Goal: Navigation & Orientation: Find specific page/section

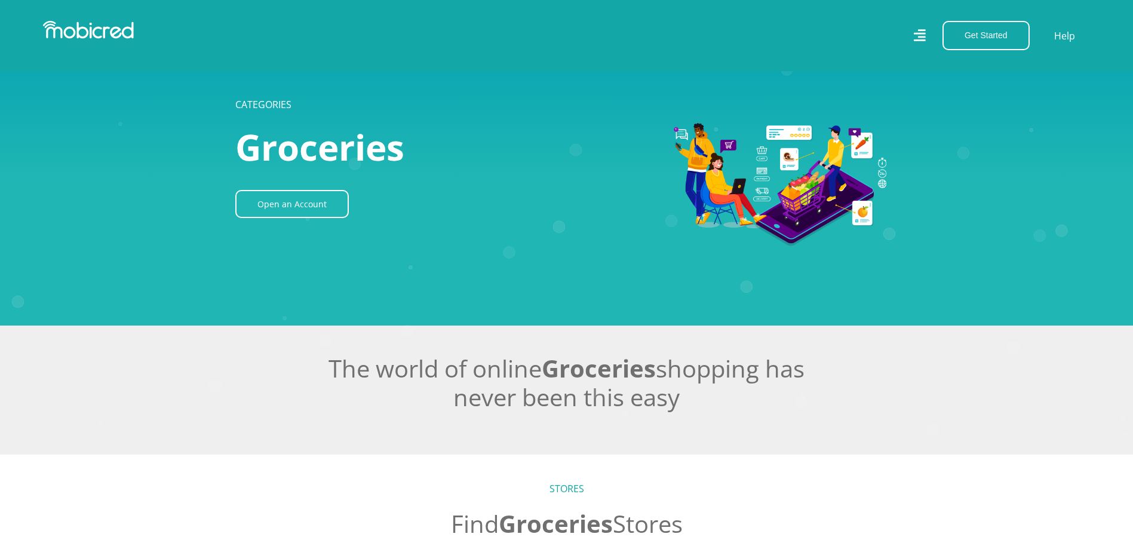
scroll to position [538, 0]
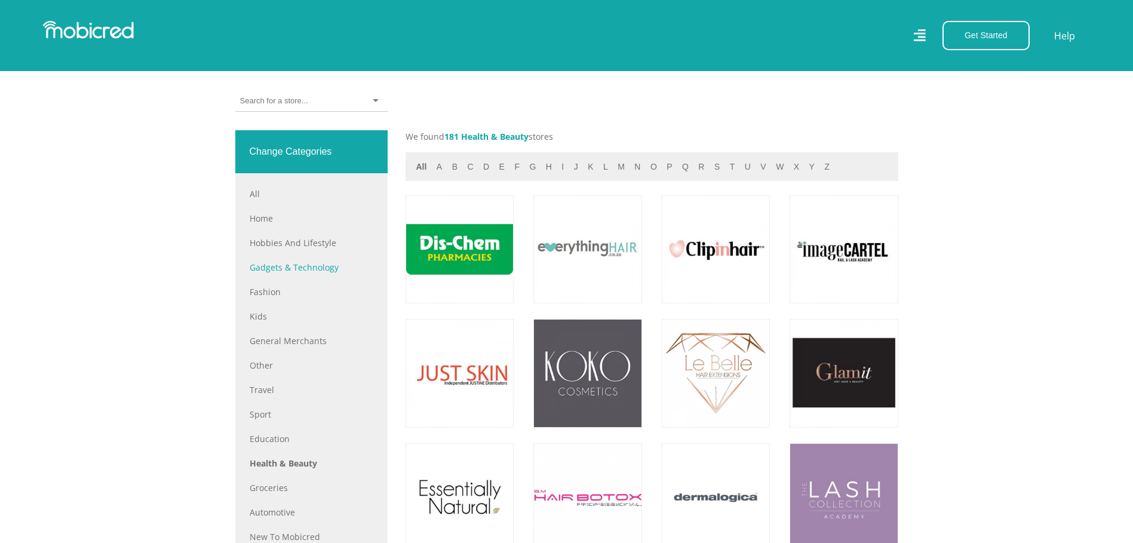
scroll to position [478, 0]
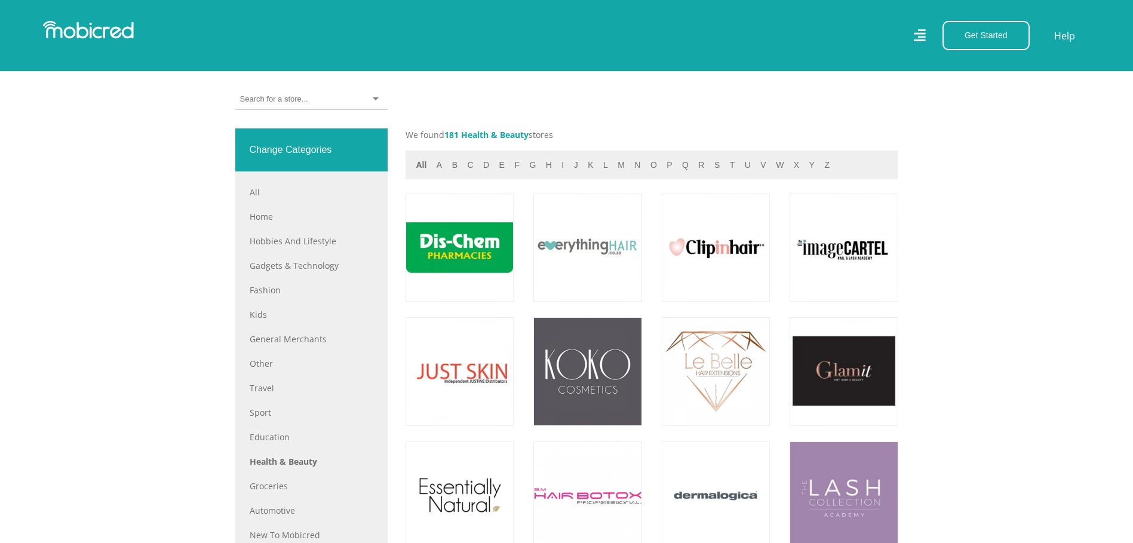
click at [263, 478] on div "All Home Hobbies and Lifestyle Gadgets & Technology Fashion Kids General Mercha…" at bounding box center [312, 376] width 124 height 380
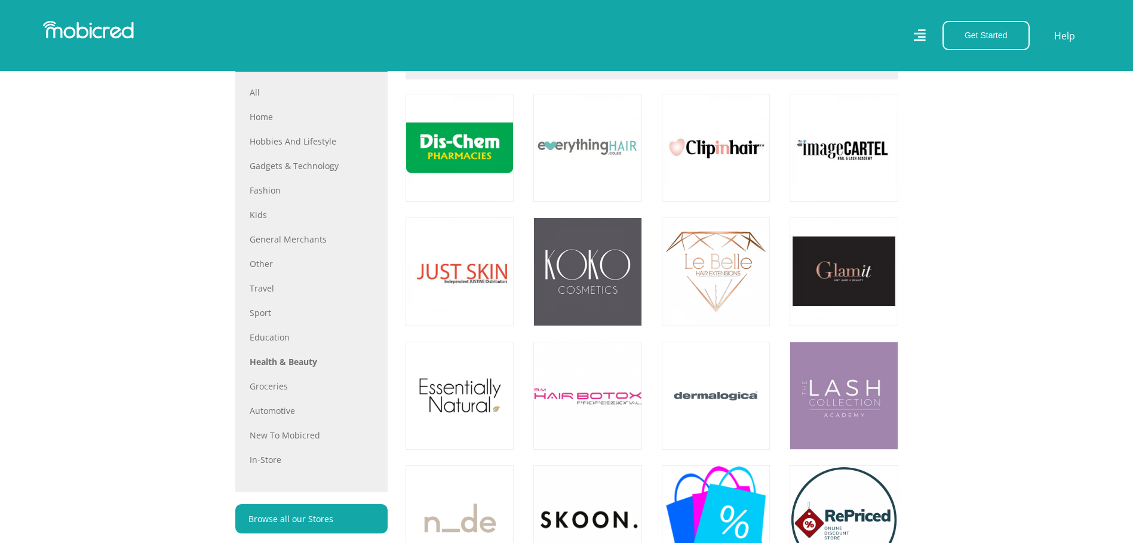
scroll to position [657, 0]
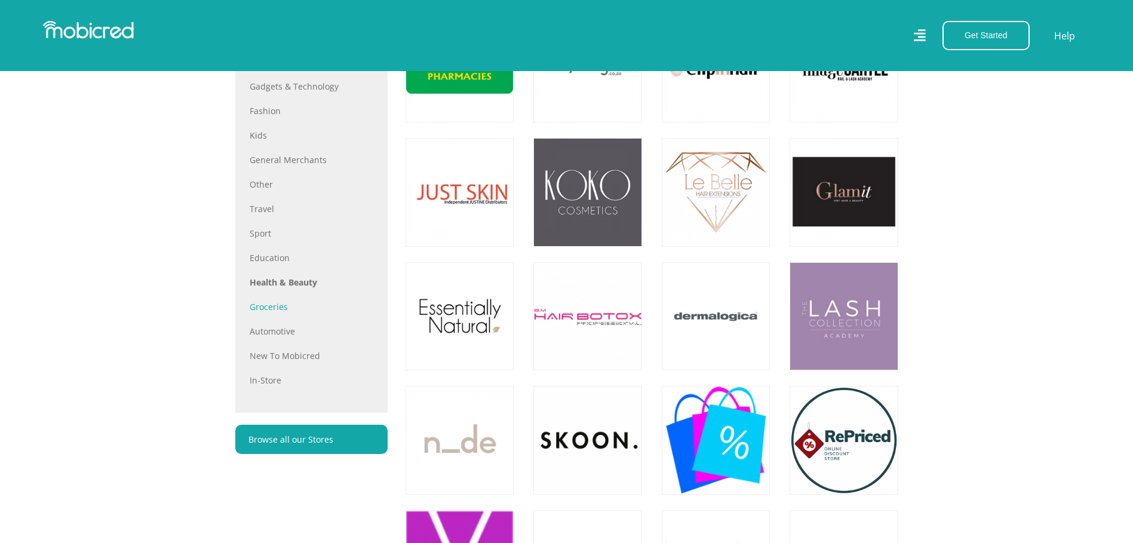
click at [276, 313] on link "Groceries" at bounding box center [312, 307] width 124 height 13
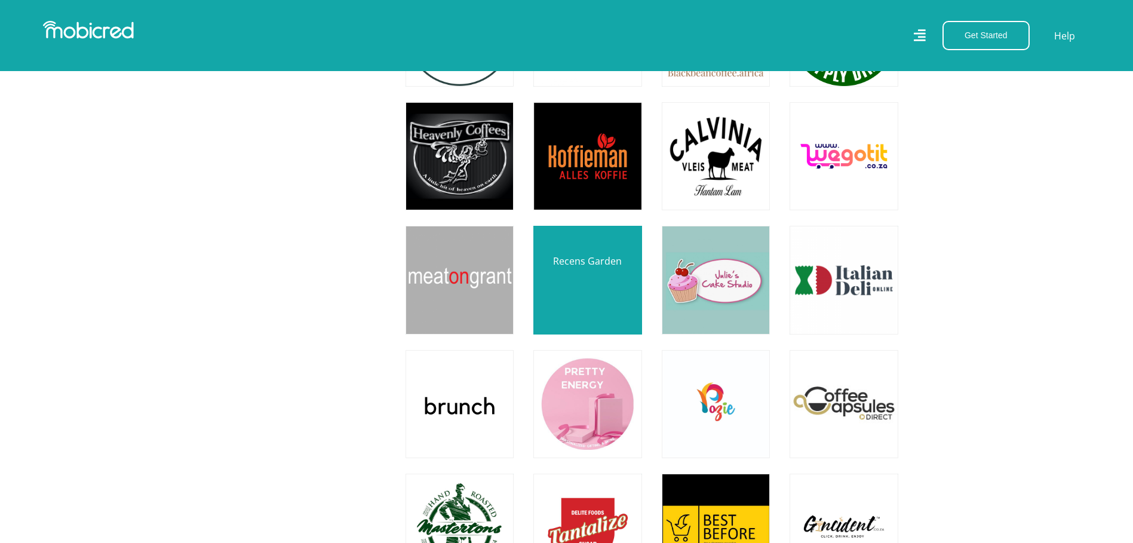
scroll to position [1016, 0]
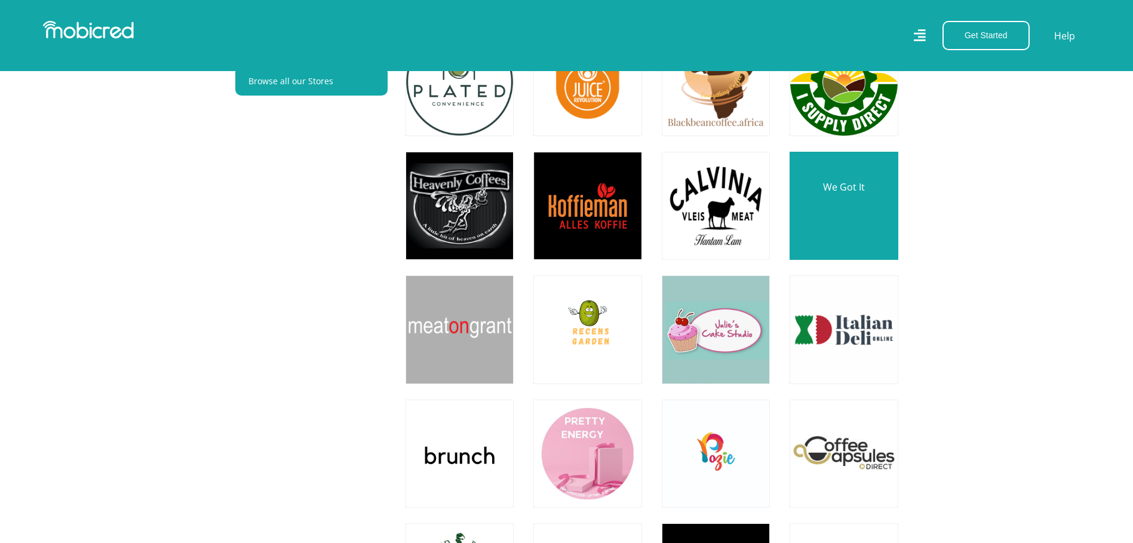
click at [863, 218] on link at bounding box center [843, 205] width 127 height 127
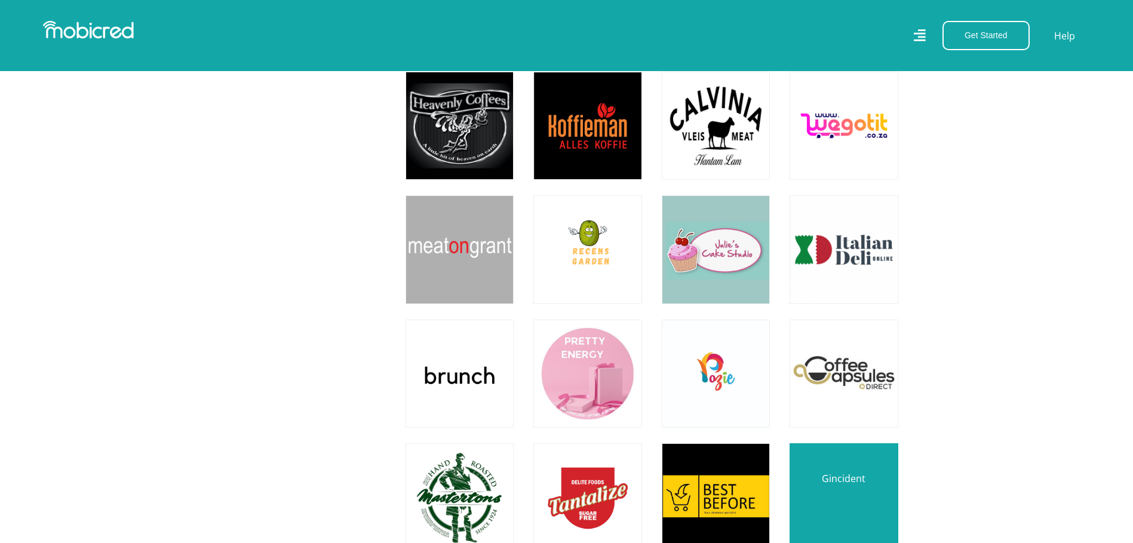
scroll to position [1255, 0]
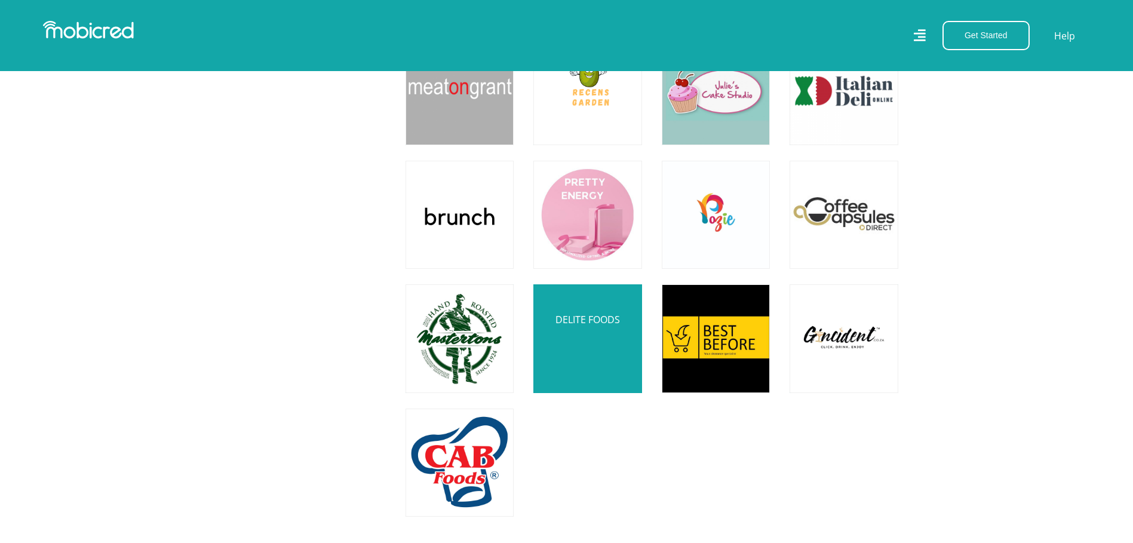
click at [592, 324] on link at bounding box center [587, 338] width 127 height 127
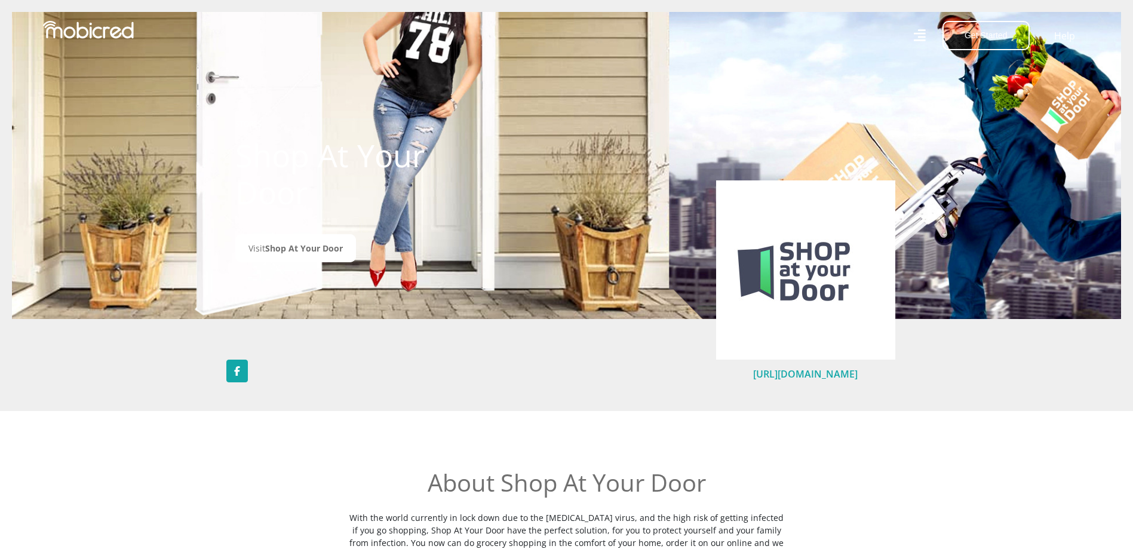
click at [798, 375] on link "https://www.shopatyourdoor.co.za/" at bounding box center [805, 373] width 105 height 13
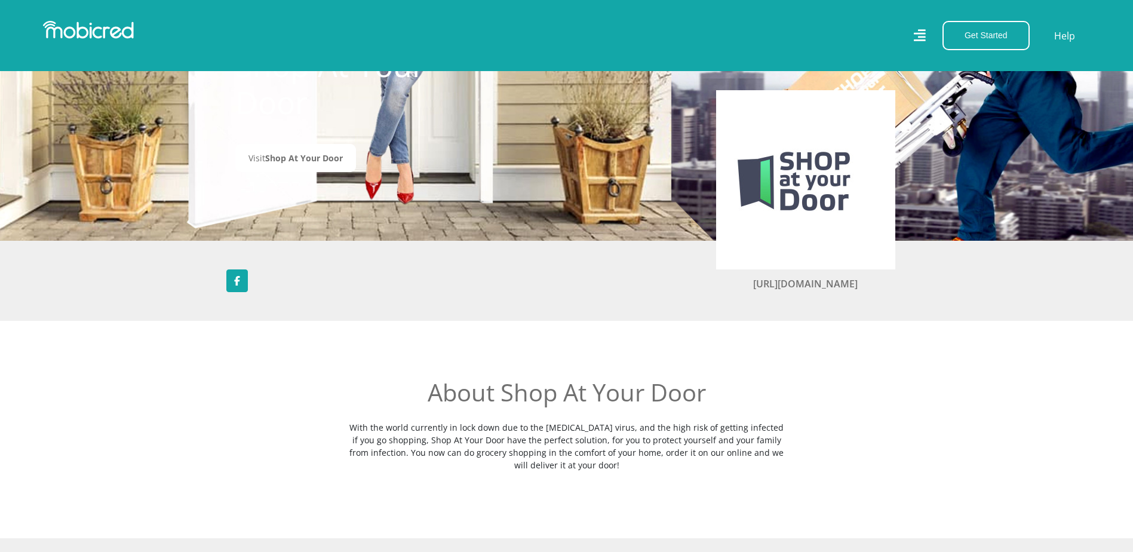
scroll to position [478, 0]
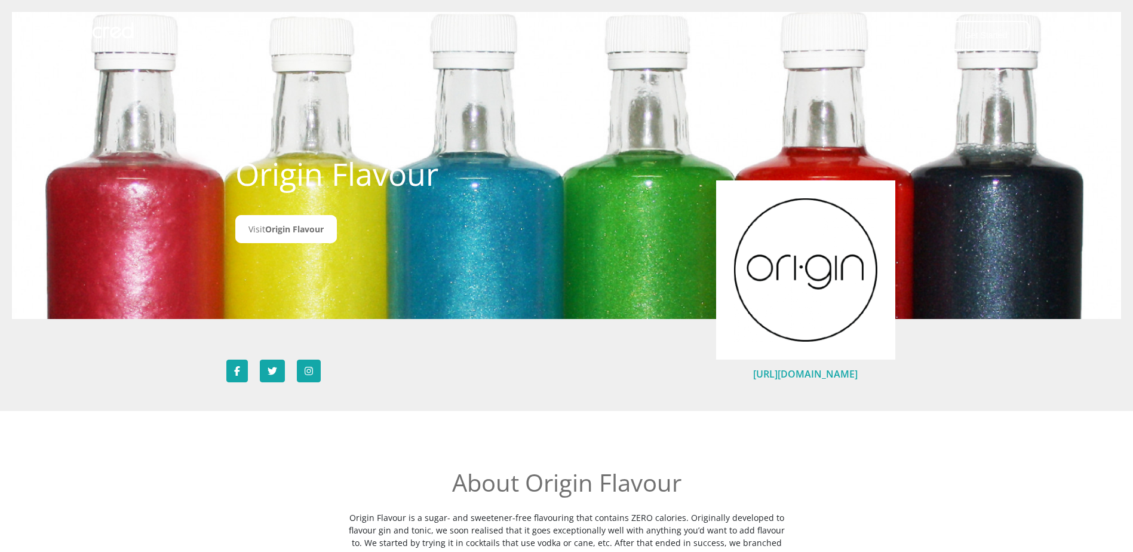
click at [796, 372] on link "https://www.originflavour.co.za" at bounding box center [805, 373] width 105 height 13
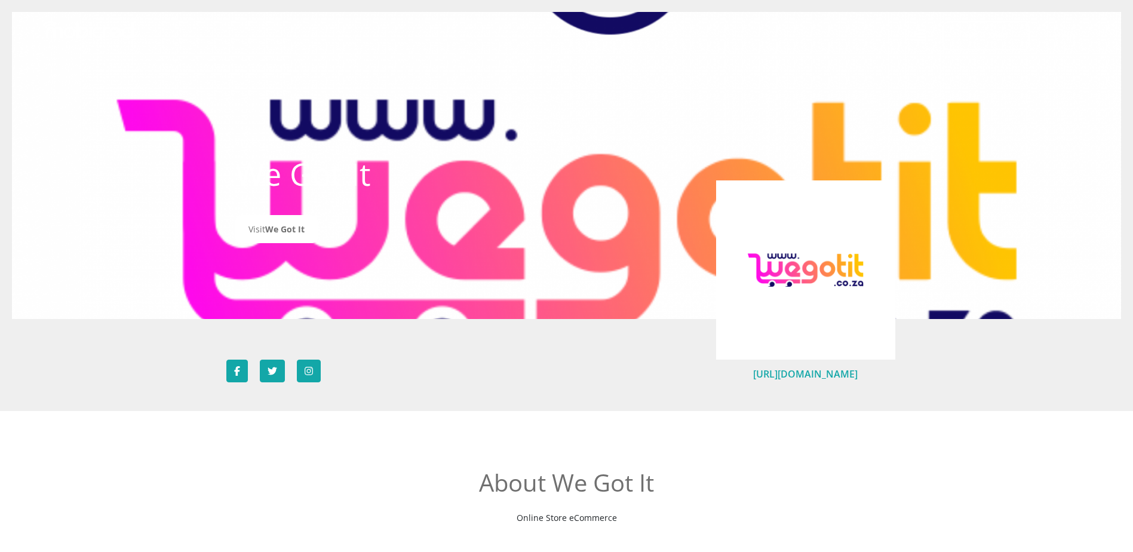
click at [813, 375] on link "https://www.wegotit.co.za/" at bounding box center [805, 373] width 105 height 13
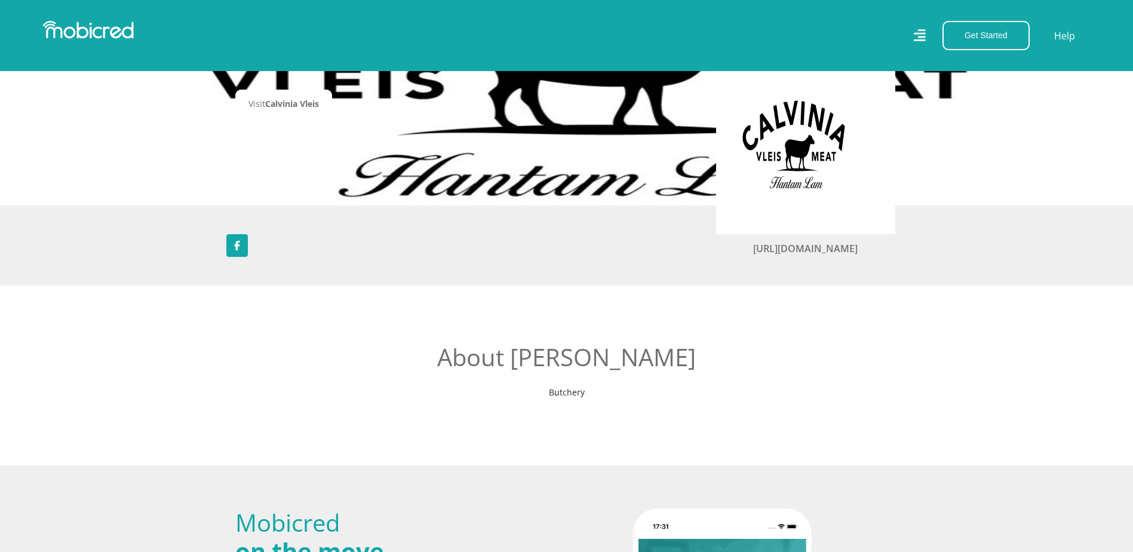
scroll to position [119, 0]
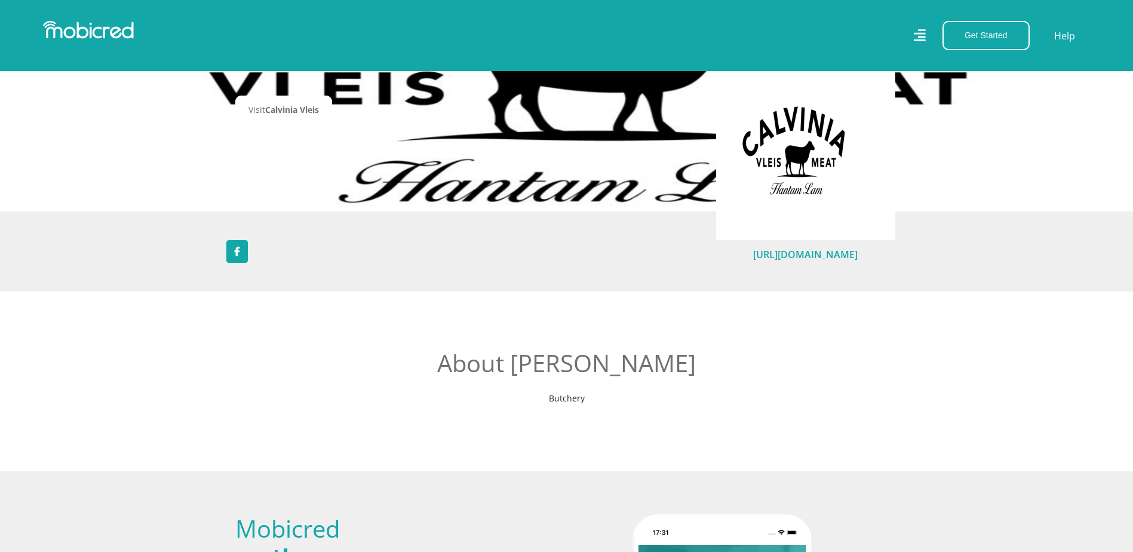
click at [820, 255] on link "[URL][DOMAIN_NAME]" at bounding box center [805, 254] width 105 height 13
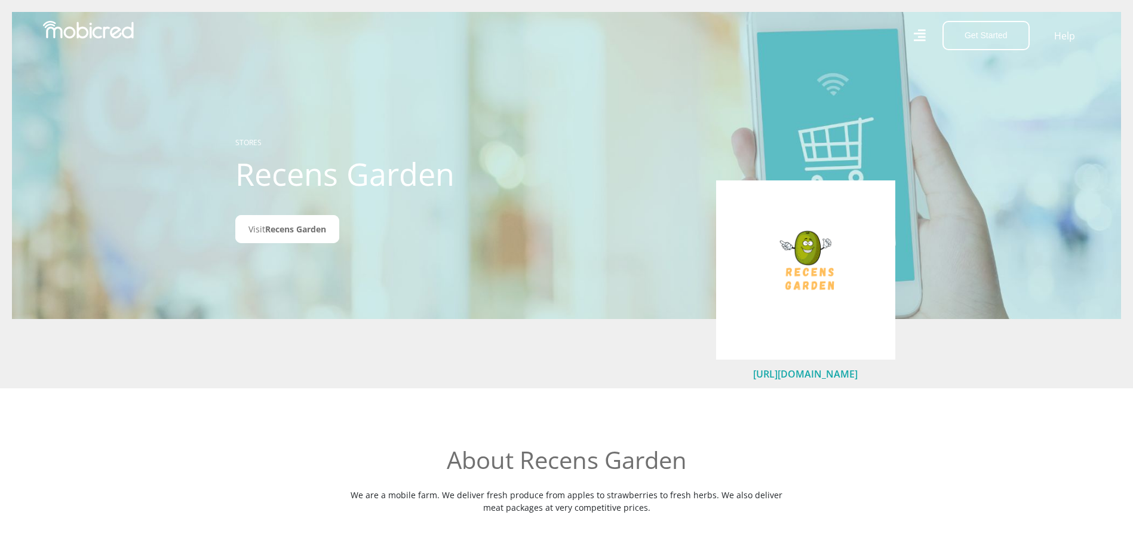
click at [804, 376] on link "https://recensgarden.co.za/" at bounding box center [805, 373] width 105 height 13
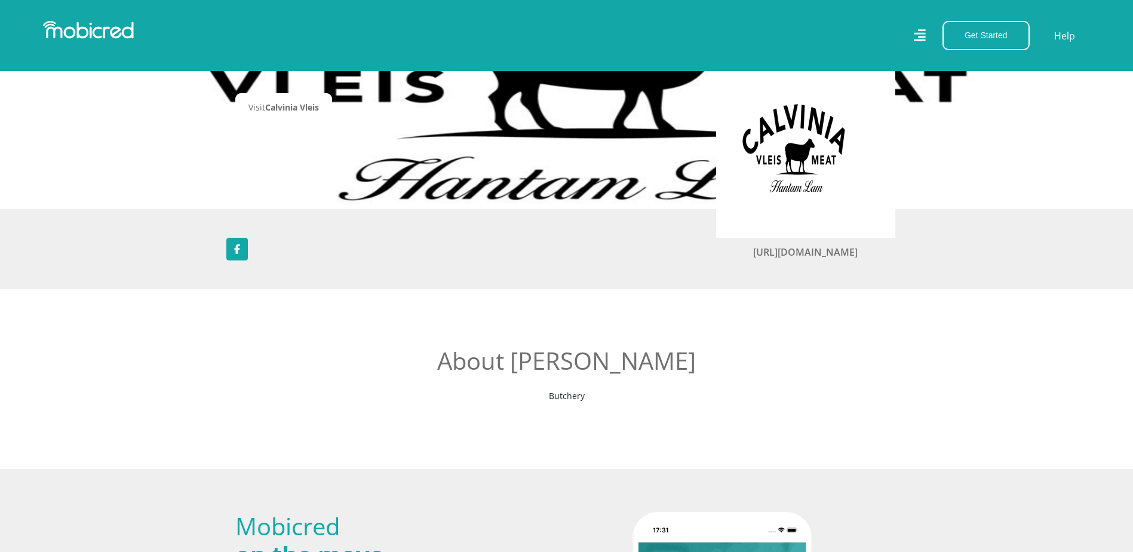
scroll to position [119, 0]
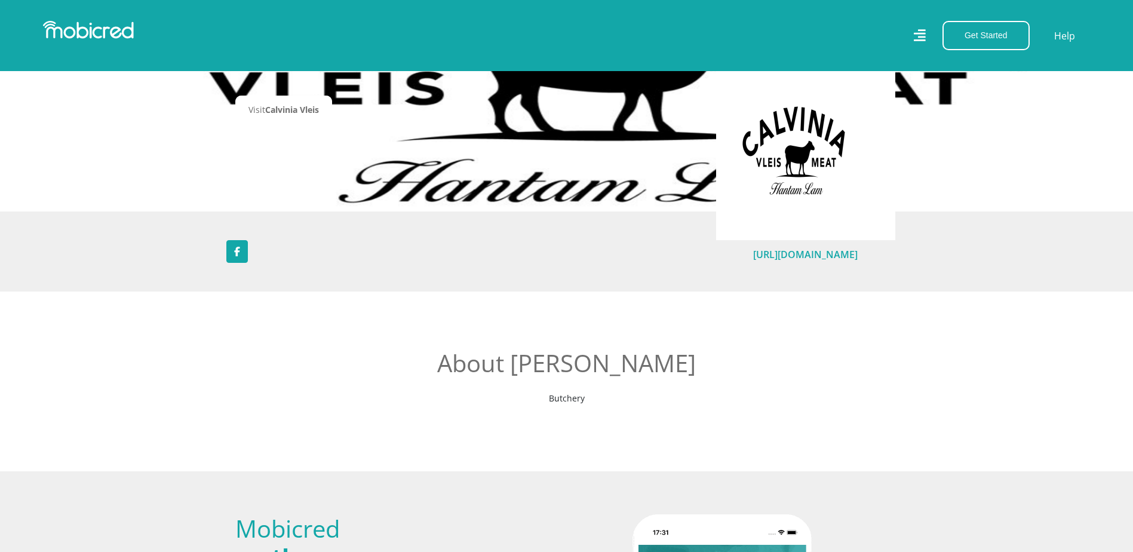
click at [817, 256] on link "http://www.calviniavleis.co.za" at bounding box center [805, 254] width 105 height 13
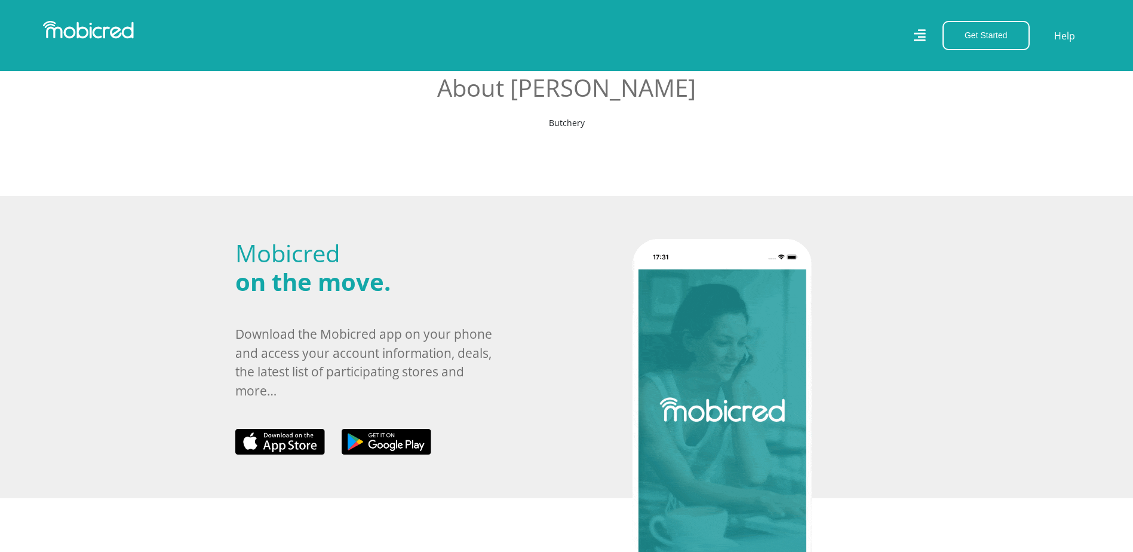
scroll to position [538, 0]
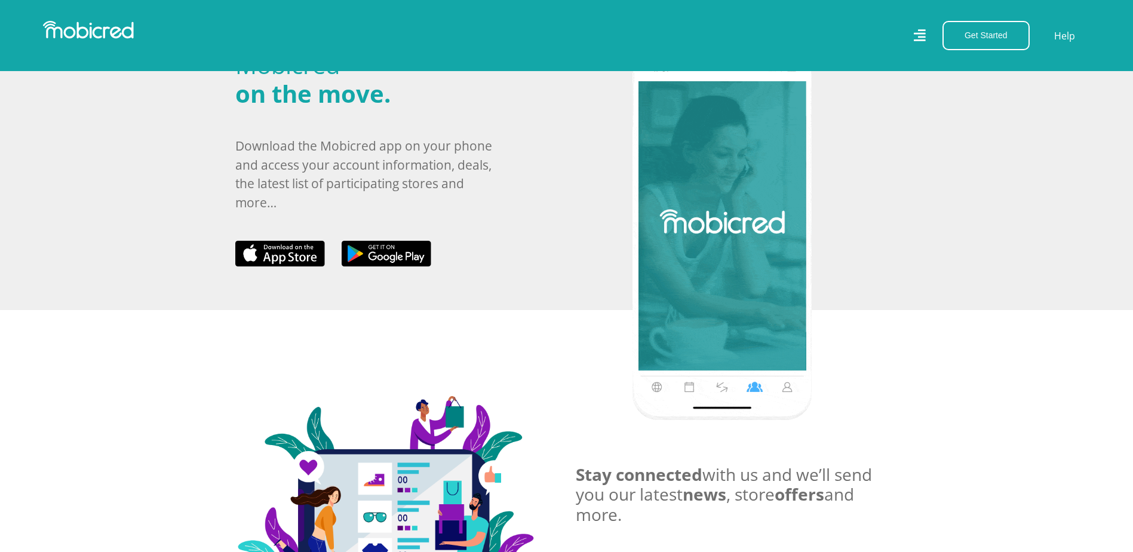
scroll to position [657, 0]
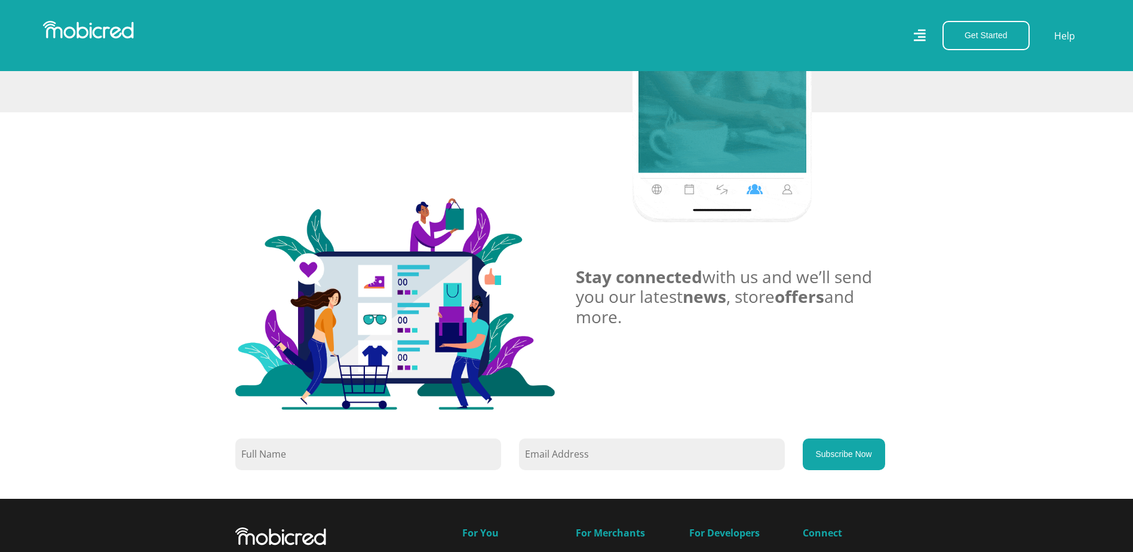
scroll to position [569, 0]
